Goal: Task Accomplishment & Management: Manage account settings

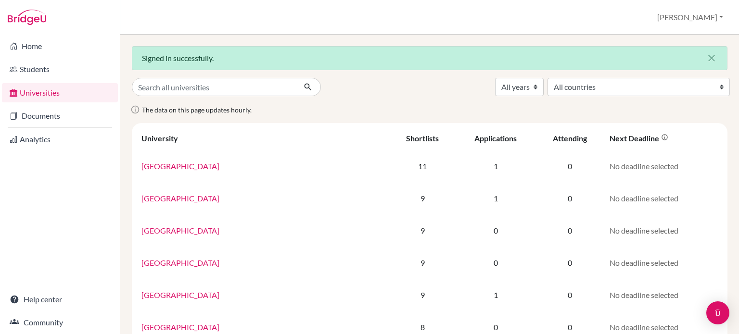
click at [46, 109] on link "Documents" at bounding box center [60, 115] width 116 height 19
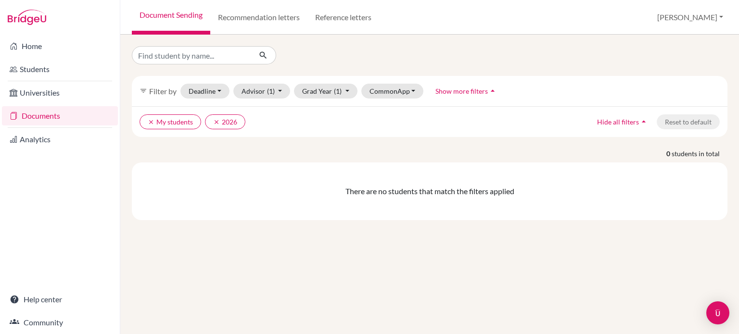
click at [48, 132] on link "Analytics" at bounding box center [60, 139] width 116 height 19
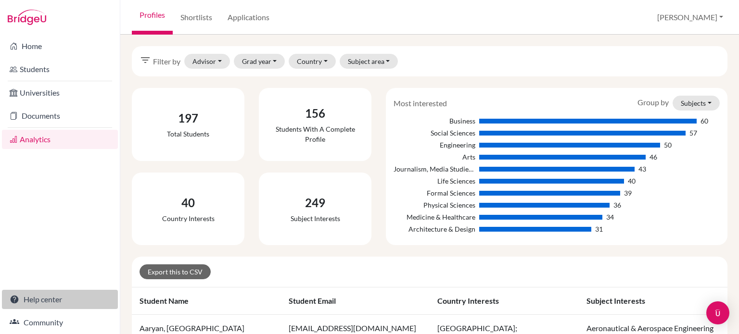
click at [36, 300] on link "Help center" at bounding box center [60, 299] width 116 height 19
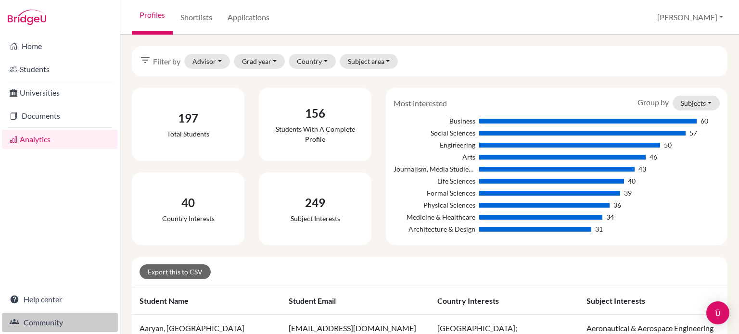
click at [39, 324] on link "Community" at bounding box center [60, 322] width 116 height 19
click at [45, 315] on link "Community" at bounding box center [60, 322] width 116 height 19
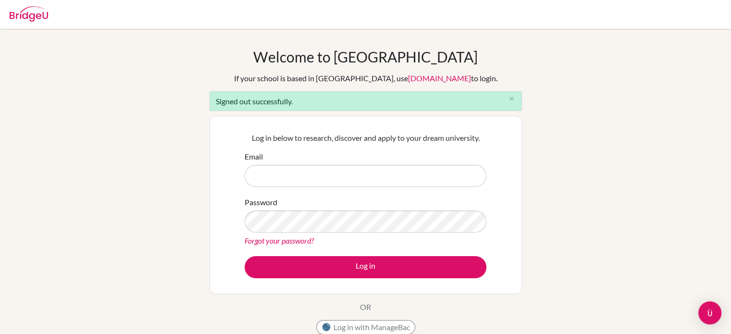
type input "[PERSON_NAME][EMAIL_ADDRESS][DOMAIN_NAME]"
drag, startPoint x: 407, startPoint y: 209, endPoint x: 544, endPoint y: 193, distance: 137.9
click at [544, 193] on div "Welcome to [GEOGRAPHIC_DATA] If your school is based in [GEOGRAPHIC_DATA], use …" at bounding box center [365, 217] width 731 height 339
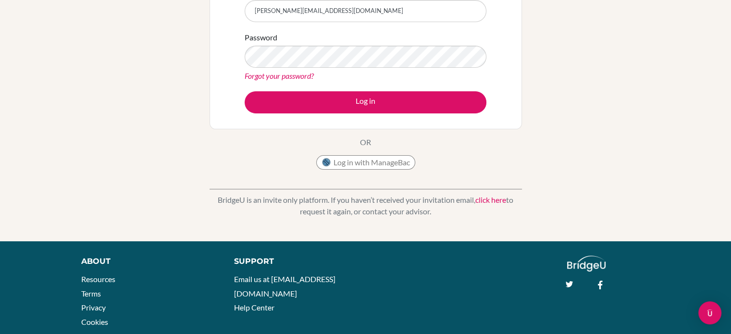
scroll to position [165, 0]
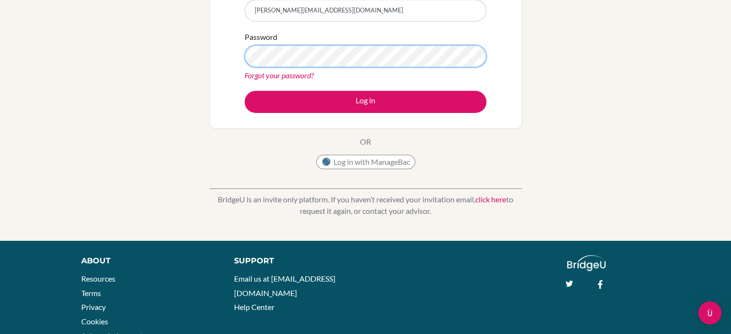
click at [214, 63] on div "Log in below to research, discover and apply to your dream university. Email [P…" at bounding box center [366, 39] width 313 height 178
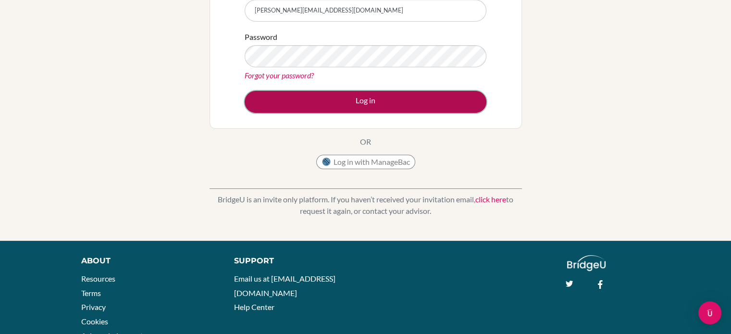
click at [378, 102] on button "Log in" at bounding box center [366, 102] width 242 height 22
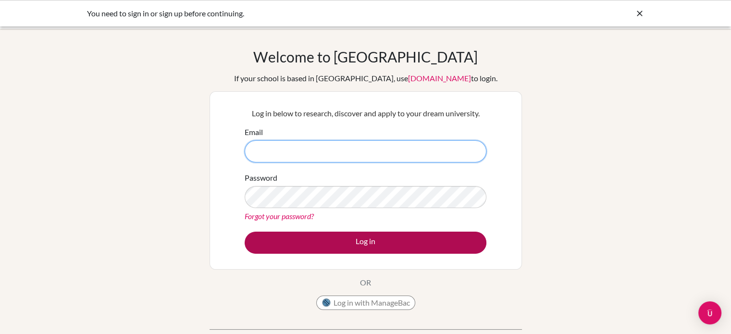
type input "hayes@tisbrain.net"
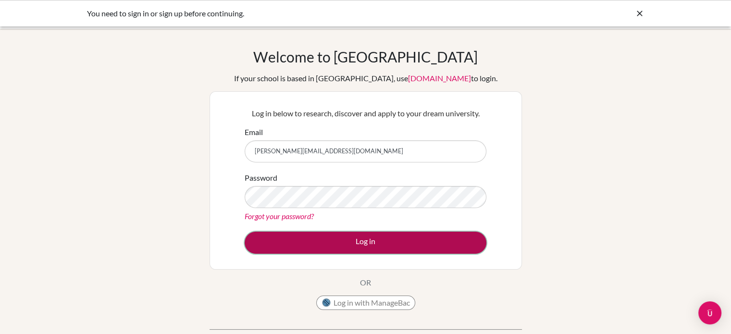
click at [391, 239] on button "Log in" at bounding box center [366, 243] width 242 height 22
